Goal: Transaction & Acquisition: Purchase product/service

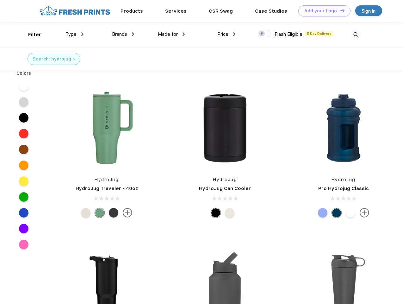
click at [322, 11] on link "Add your Logo Design Tool" at bounding box center [324, 10] width 52 height 11
click at [0, 0] on div "Design Tool" at bounding box center [0, 0] width 0 height 0
click at [340, 10] on link "Add your Logo Design Tool" at bounding box center [324, 10] width 52 height 11
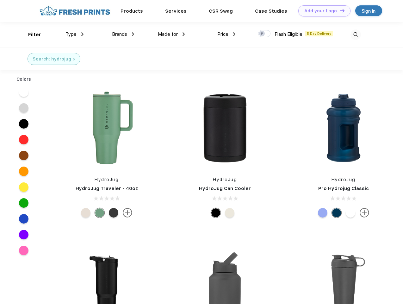
click at [30, 34] on div "Filter" at bounding box center [34, 34] width 13 height 7
click at [75, 34] on span "Type" at bounding box center [71, 34] width 11 height 6
click at [123, 34] on span "Brands" at bounding box center [119, 34] width 15 height 6
click at [172, 34] on span "Made for" at bounding box center [168, 34] width 20 height 6
click at [227, 34] on span "Price" at bounding box center [222, 34] width 11 height 6
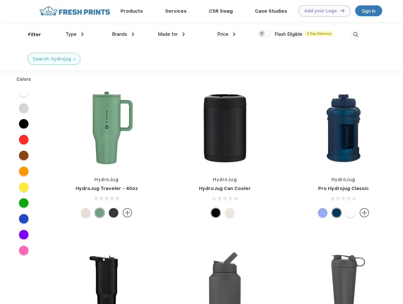
click at [265, 34] on div at bounding box center [264, 33] width 12 height 7
click at [262, 34] on input "checkbox" at bounding box center [260, 32] width 4 height 4
click at [356, 34] on img at bounding box center [356, 34] width 10 height 10
